Goal: Information Seeking & Learning: Learn about a topic

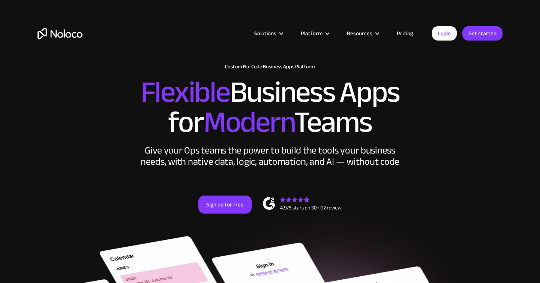
click at [406, 34] on link "Pricing" at bounding box center [404, 33] width 35 height 10
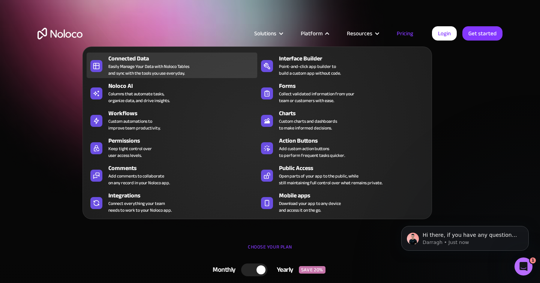
click at [170, 70] on div "Easily Manage Your Data with Noloco Tables and sync with the tools you use ever…" at bounding box center [148, 69] width 81 height 13
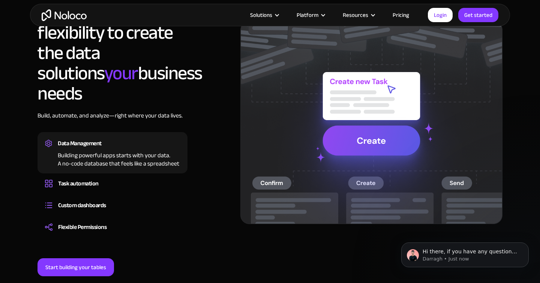
scroll to position [594, 0]
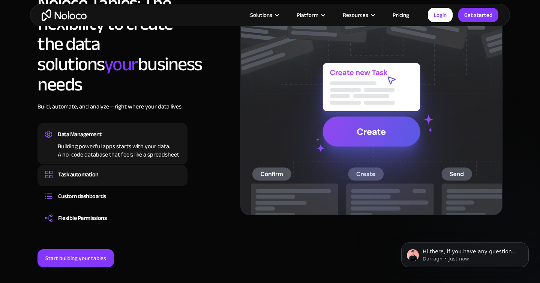
click at [119, 169] on div "Task automation" at bounding box center [112, 174] width 135 height 11
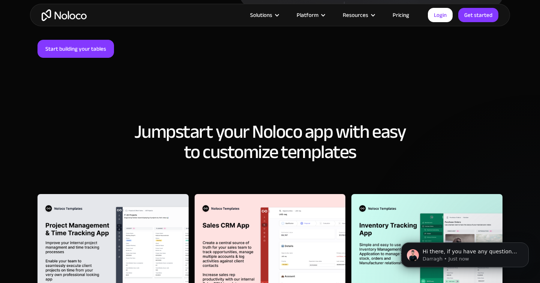
scroll to position [856, 0]
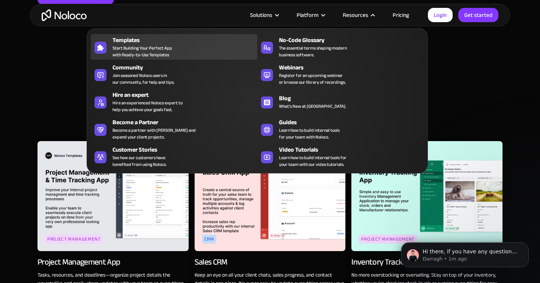
click at [181, 43] on div "Templates" at bounding box center [186, 40] width 148 height 9
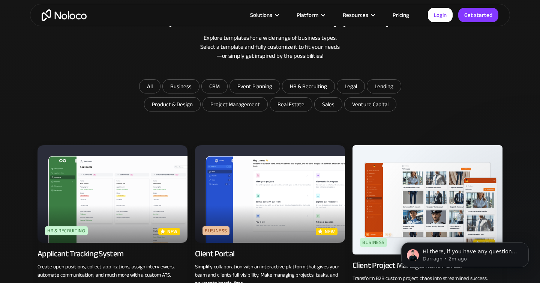
scroll to position [400, 0]
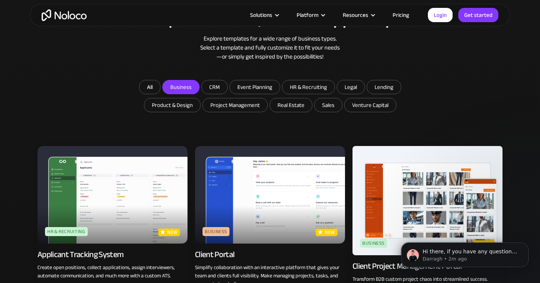
click at [190, 87] on input "Business" at bounding box center [181, 86] width 36 height 13
checkbox input "true"
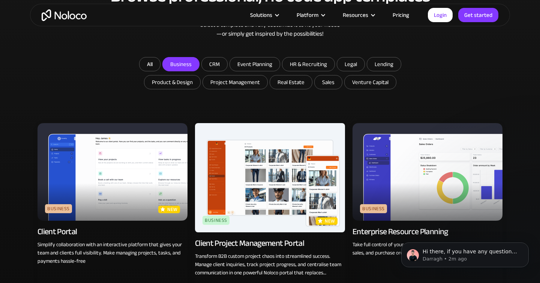
scroll to position [414, 0]
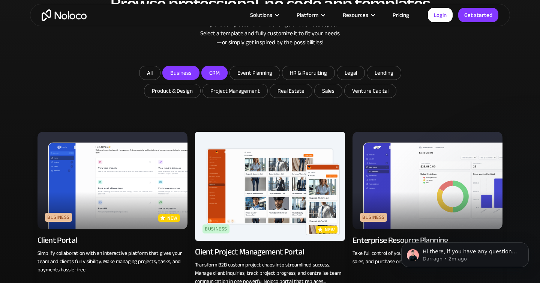
click at [199, 73] on input "CRM" at bounding box center [181, 72] width 36 height 13
checkbox input "true"
click at [181, 72] on input "Business" at bounding box center [181, 72] width 36 height 13
checkbox input "false"
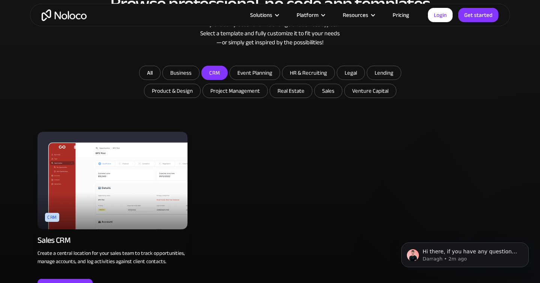
click at [209, 72] on input "CRM" at bounding box center [214, 72] width 25 height 13
checkbox input "false"
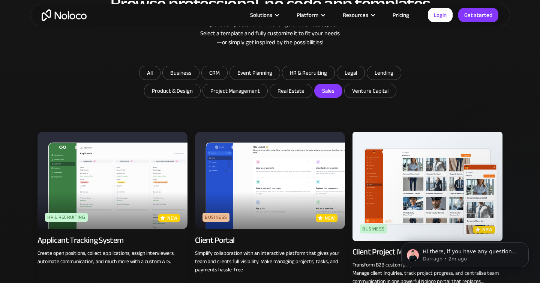
click at [312, 91] on input "Sales" at bounding box center [291, 90] width 42 height 13
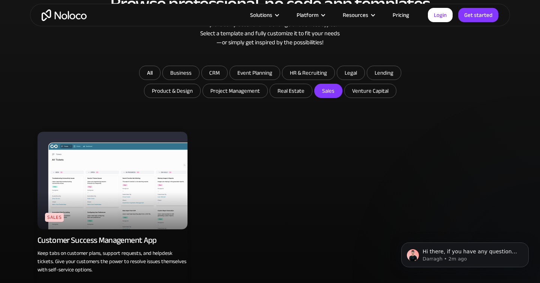
click at [323, 91] on input "Sales" at bounding box center [328, 90] width 27 height 13
checkbox input "false"
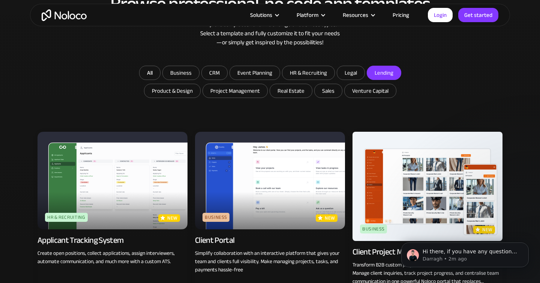
click at [199, 76] on input "Lending" at bounding box center [181, 72] width 36 height 13
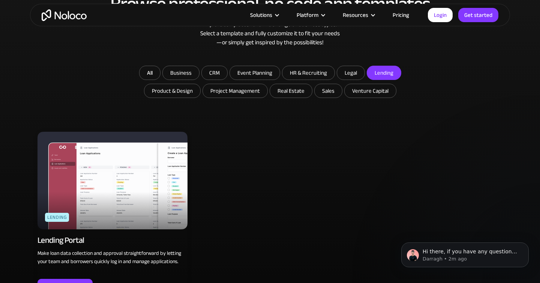
click at [369, 76] on input "Lending" at bounding box center [384, 72] width 34 height 13
checkbox input "false"
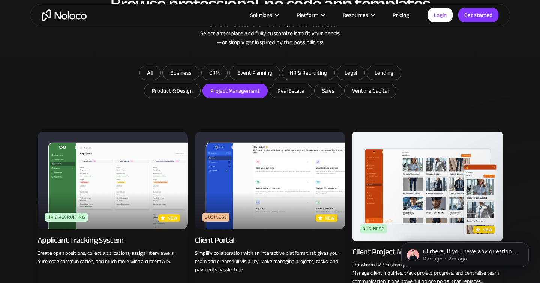
click at [199, 79] on input "Project Management" at bounding box center [181, 72] width 36 height 13
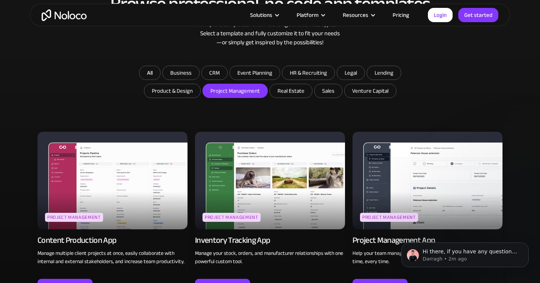
click at [228, 94] on input "Project Management" at bounding box center [235, 90] width 64 height 13
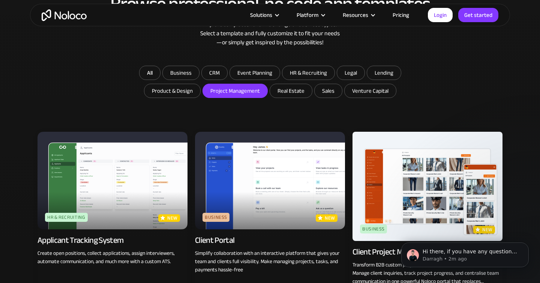
click at [199, 79] on input "Project Management" at bounding box center [181, 72] width 36 height 13
checkbox input "true"
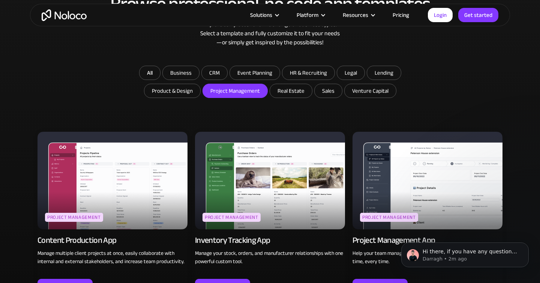
click at [260, 180] on img at bounding box center [270, 180] width 150 height 97
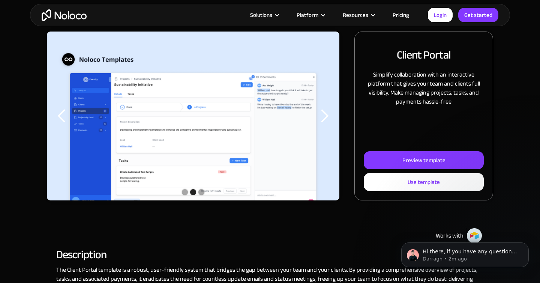
scroll to position [102, 0]
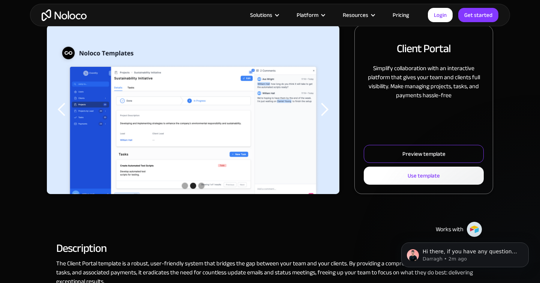
click at [411, 151] on div "Preview template" at bounding box center [423, 154] width 43 height 10
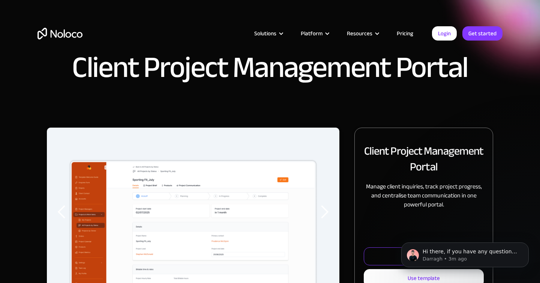
click at [384, 254] on link "Preview template" at bounding box center [424, 256] width 120 height 18
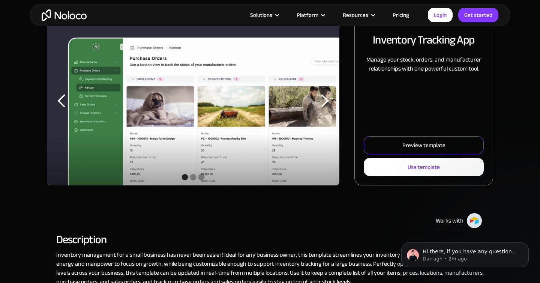
click at [421, 143] on div "Preview template" at bounding box center [423, 145] width 43 height 10
